Goal: Task Accomplishment & Management: Manage account settings

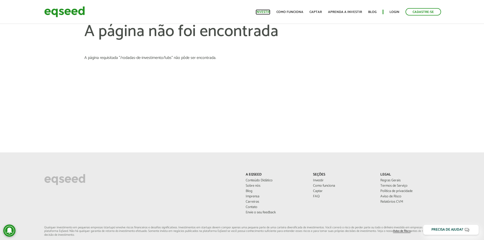
click at [268, 10] on link "Investir" at bounding box center [263, 11] width 15 height 3
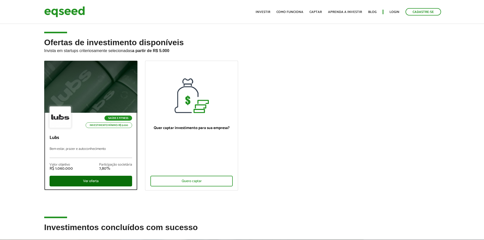
click at [88, 182] on div "Ver oferta" at bounding box center [91, 181] width 83 height 11
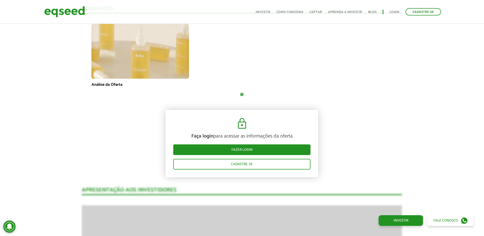
scroll to position [279, 0]
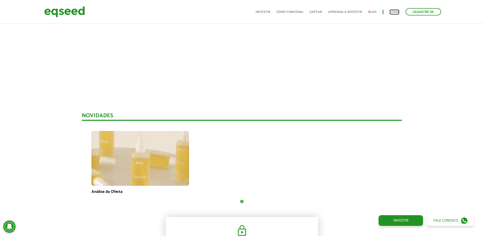
click at [396, 10] on link "Login" at bounding box center [394, 11] width 10 height 3
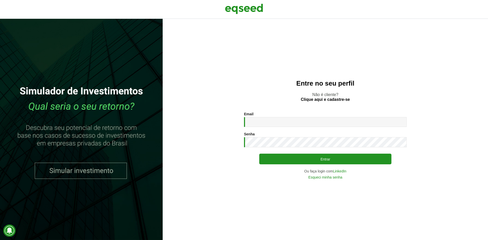
click at [257, 116] on div "Email * Digite seu endereço de e-mail." at bounding box center [325, 119] width 163 height 15
click at [257, 122] on input "Email *" at bounding box center [325, 122] width 163 height 10
type input "**********"
click at [259, 154] on button "Entrar" at bounding box center [325, 159] width 132 height 11
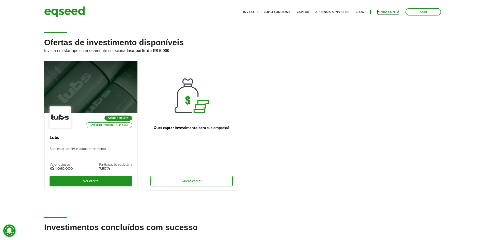
click at [384, 12] on link "Minha conta" at bounding box center [388, 11] width 23 height 3
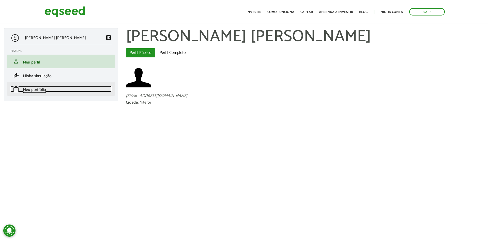
click at [41, 89] on span "Meu portfólio" at bounding box center [34, 89] width 23 height 7
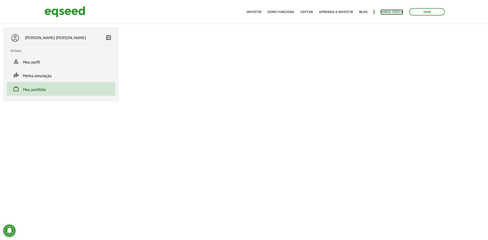
click at [392, 12] on link "Minha conta" at bounding box center [391, 11] width 23 height 3
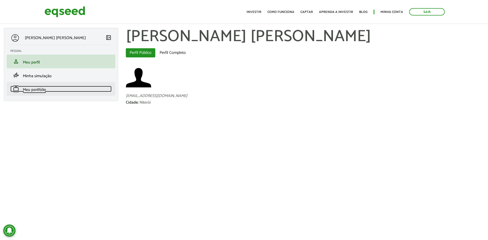
click at [16, 90] on span "work" at bounding box center [16, 89] width 6 height 6
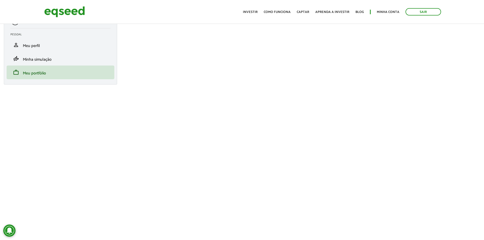
scroll to position [25, 0]
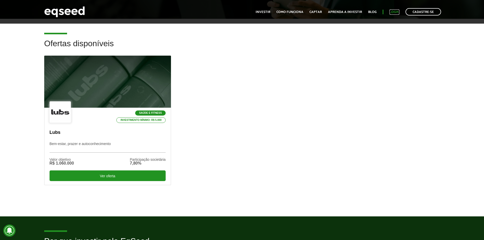
click at [397, 12] on link "Login" at bounding box center [394, 11] width 10 height 3
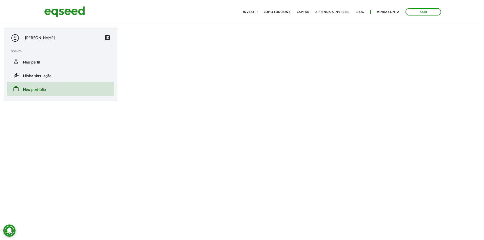
click at [46, 166] on div "Alexandre da Silva Pereira left_panel_close Pessoal person Meu perfil finance_m…" at bounding box center [242, 240] width 484 height 425
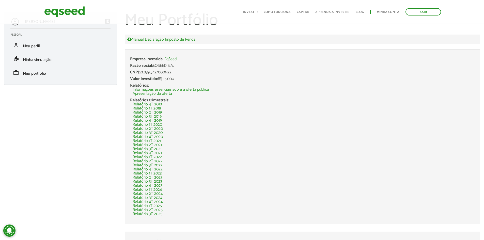
scroll to position [25, 0]
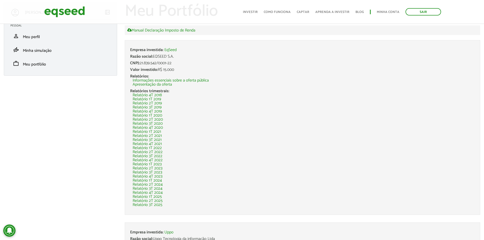
click at [262, 209] on li "Empresa investida: EqSeed Razão social: EQSEED S.A. CNPJ: 21.839.542/0001-22 Va…" at bounding box center [302, 127] width 355 height 175
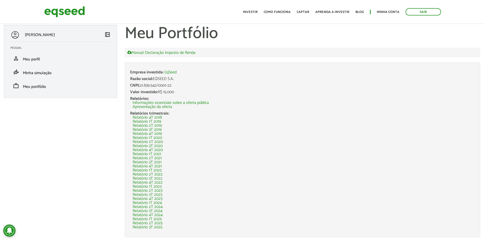
scroll to position [0, 0]
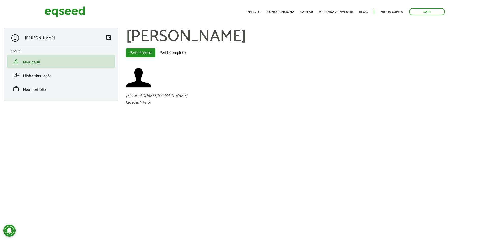
click at [34, 137] on article "[PERSON_NAME] left_panel_close [GEOGRAPHIC_DATA] person Meu perfil finance_mode…" at bounding box center [244, 81] width 488 height 152
